Goal: Information Seeking & Learning: Find specific fact

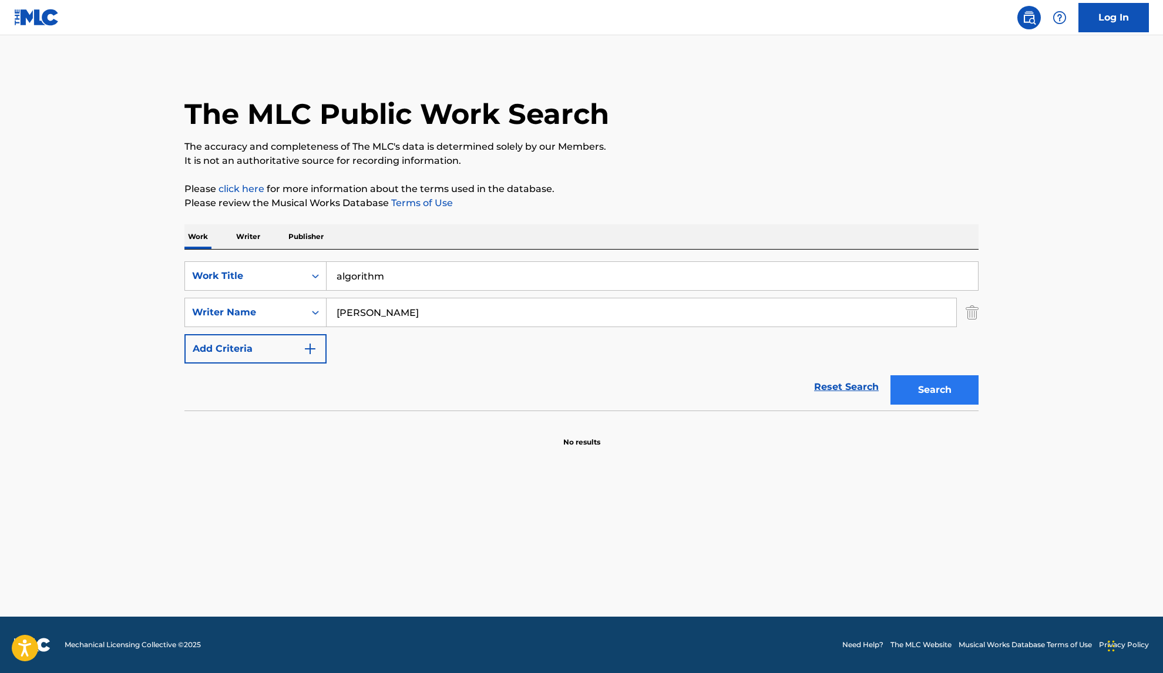
click at [961, 396] on button "Search" at bounding box center [934, 389] width 88 height 29
click at [280, 308] on div "Writer Name" at bounding box center [245, 312] width 106 height 14
click at [410, 307] on input "[PERSON_NAME]" at bounding box center [640, 312] width 629 height 28
drag, startPoint x: 405, startPoint y: 315, endPoint x: 271, endPoint y: 316, distance: 133.9
click at [271, 316] on div "SearchWithCriteria88082ed2-72af-493d-9967-ae45e4b5bbcf Writer Name [PERSON_NAME]" at bounding box center [581, 312] width 794 height 29
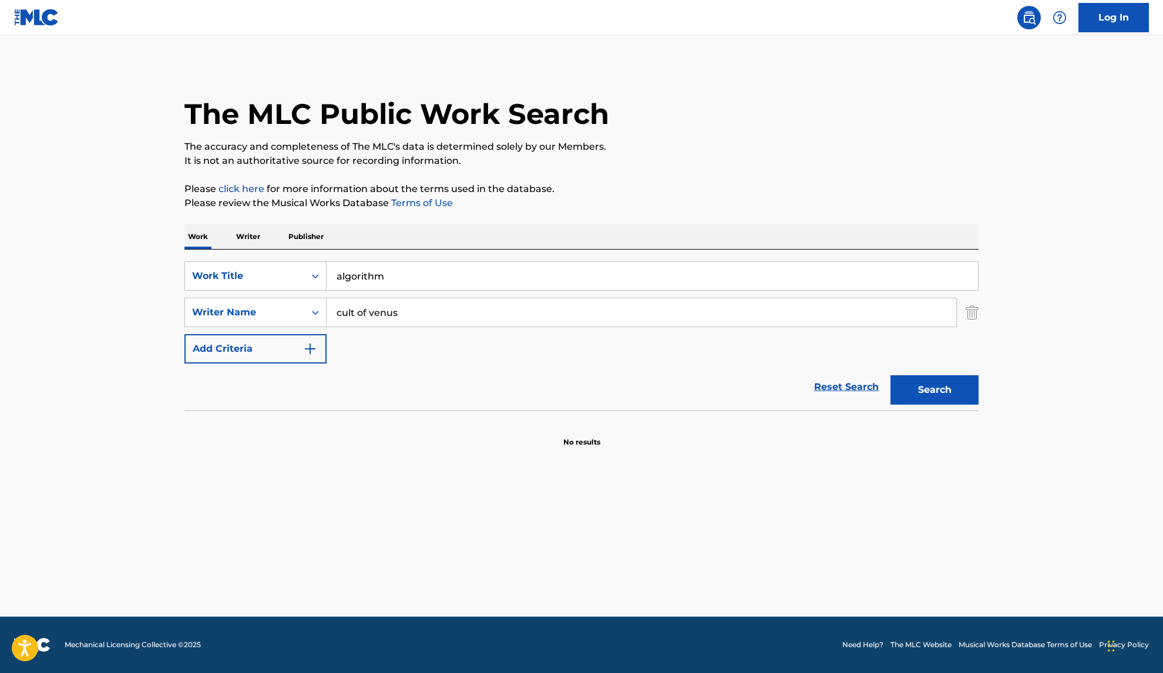
type input "cult of venus"
click at [934, 390] on button "Search" at bounding box center [934, 389] width 88 height 29
click at [796, 382] on div "Reset Search Search" at bounding box center [581, 386] width 794 height 47
click at [945, 402] on button "Search" at bounding box center [934, 389] width 88 height 29
click at [941, 394] on button "Search" at bounding box center [934, 389] width 88 height 29
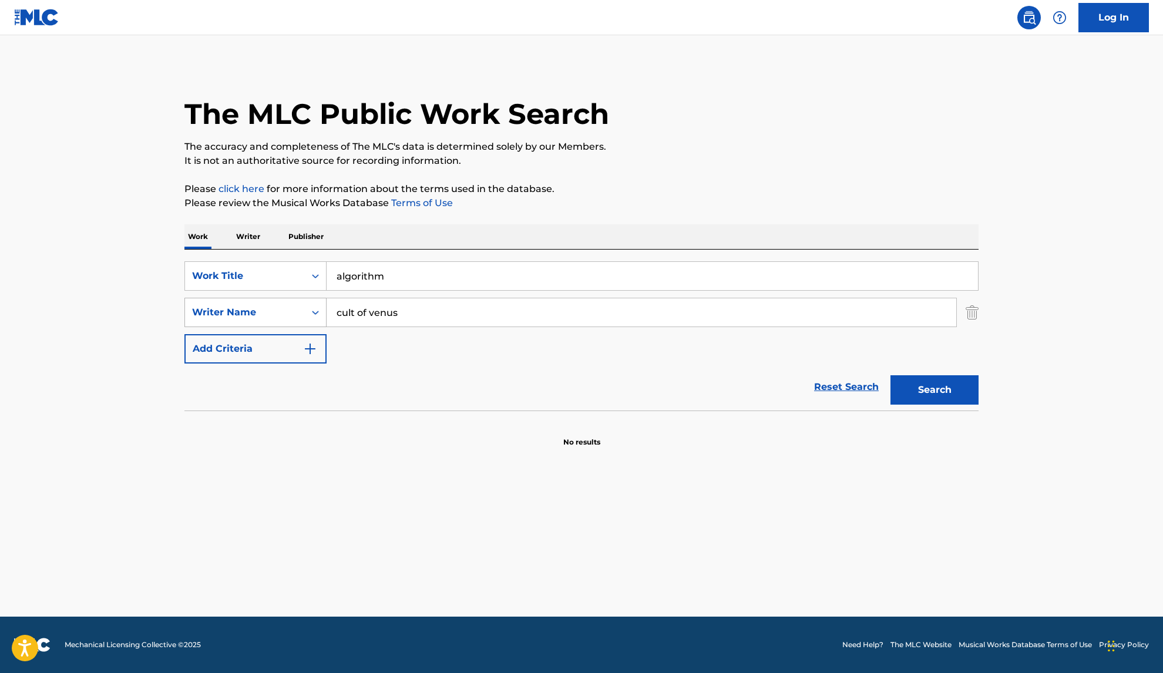
drag, startPoint x: 412, startPoint y: 318, endPoint x: 227, endPoint y: 310, distance: 185.1
click at [231, 312] on div "SearchWithCriteria88082ed2-72af-493d-9967-ae45e4b5bbcf Writer Name cult of [PER…" at bounding box center [581, 312] width 794 height 29
click at [934, 390] on button "Search" at bounding box center [934, 389] width 88 height 29
